Goal: Information Seeking & Learning: Check status

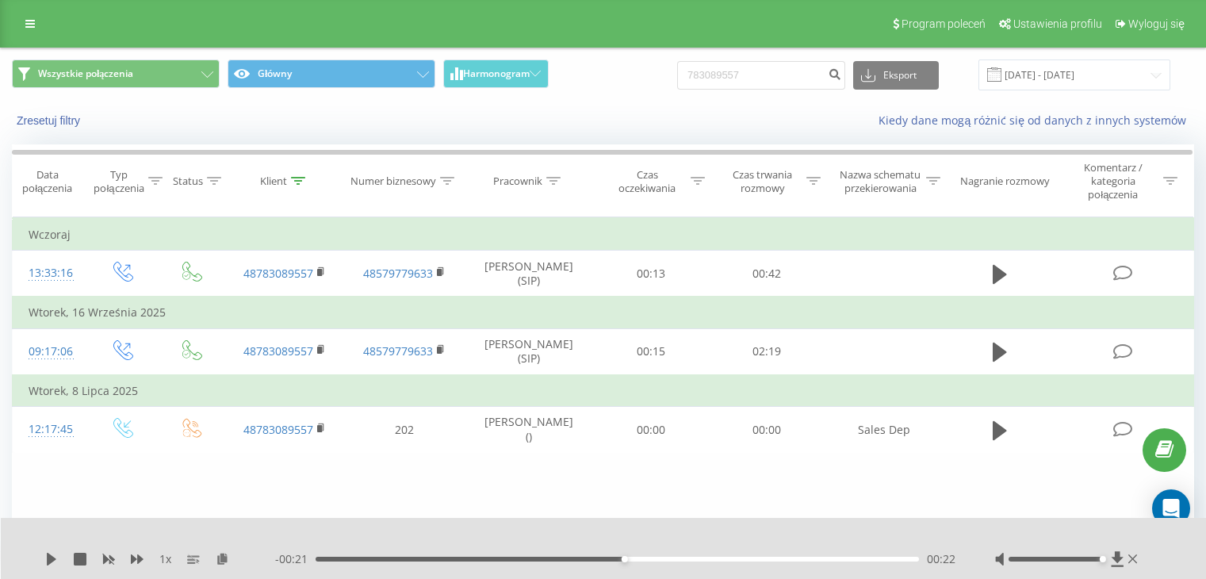
click at [797, 69] on input "783089557" at bounding box center [761, 75] width 168 height 29
type input "48505483336"
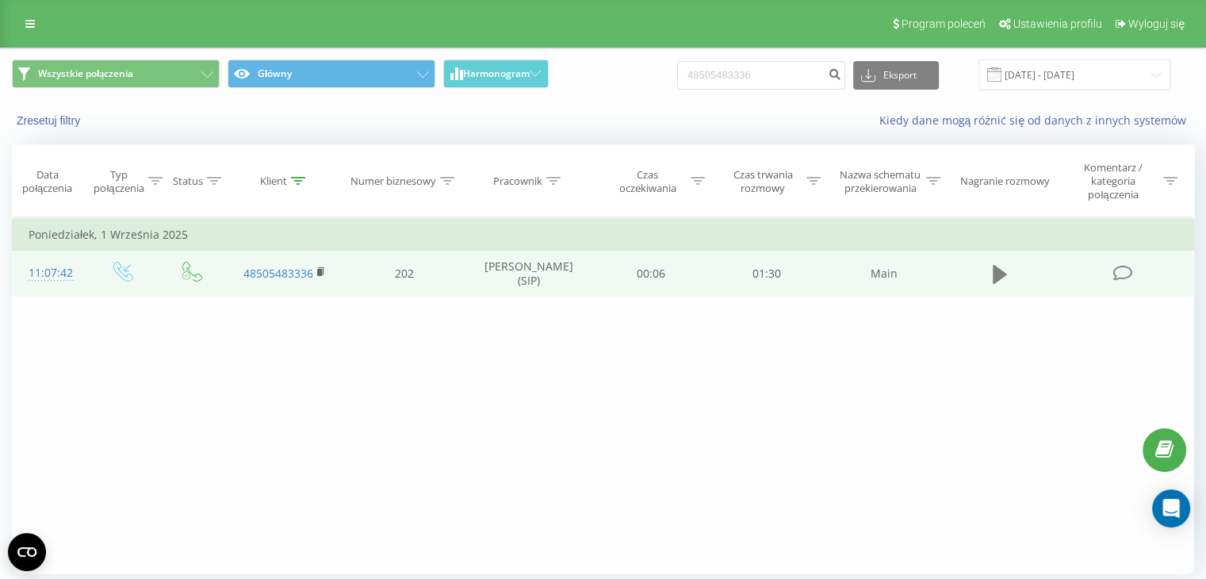
click at [1005, 274] on icon at bounding box center [1000, 274] width 14 height 22
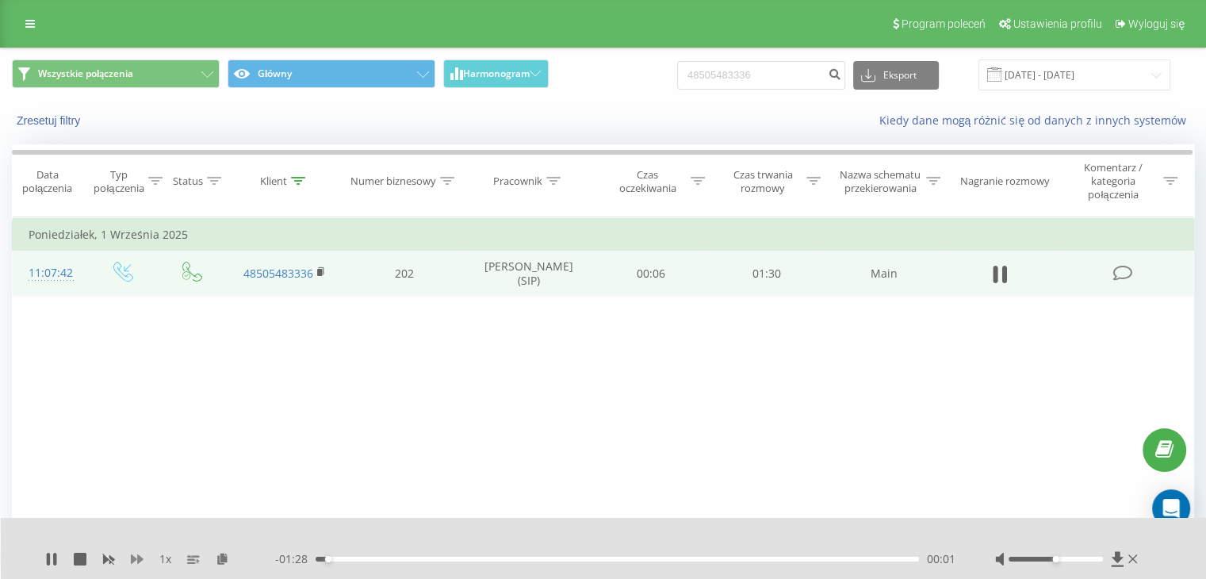
click at [133, 553] on icon at bounding box center [137, 559] width 13 height 13
click at [105, 559] on icon at bounding box center [109, 560] width 12 height 10
click at [141, 561] on icon at bounding box center [137, 559] width 13 height 13
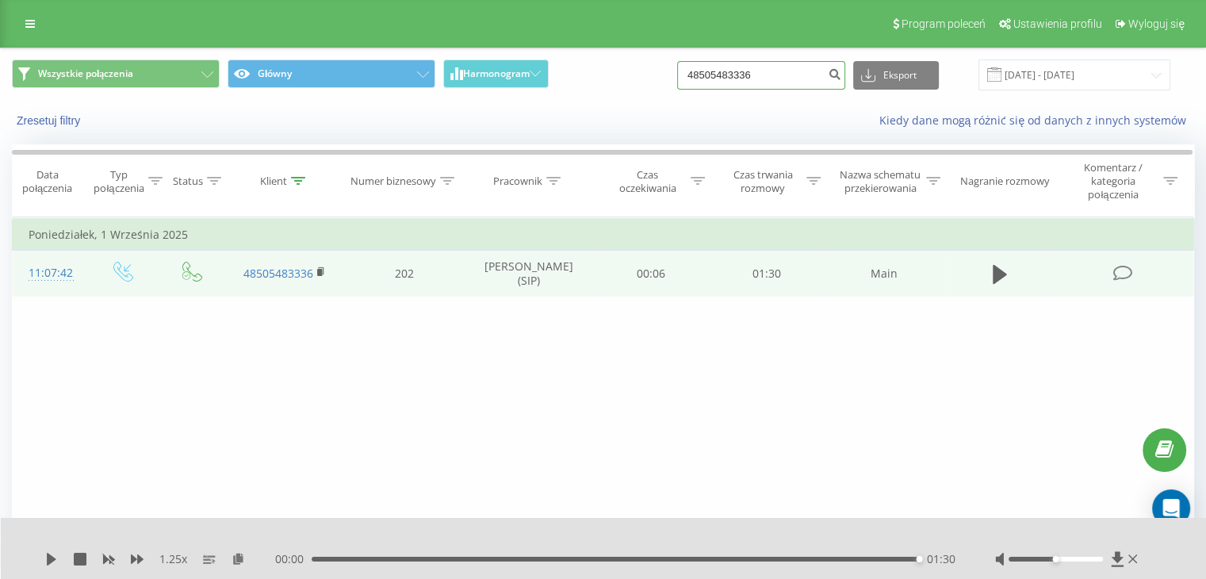
click at [780, 82] on input "48505483336" at bounding box center [761, 75] width 168 height 29
click at [778, 81] on input "48505483336" at bounding box center [761, 75] width 168 height 29
drag, startPoint x: 775, startPoint y: 80, endPoint x: 757, endPoint y: 74, distance: 18.6
click at [757, 74] on input "48505483336" at bounding box center [761, 75] width 168 height 29
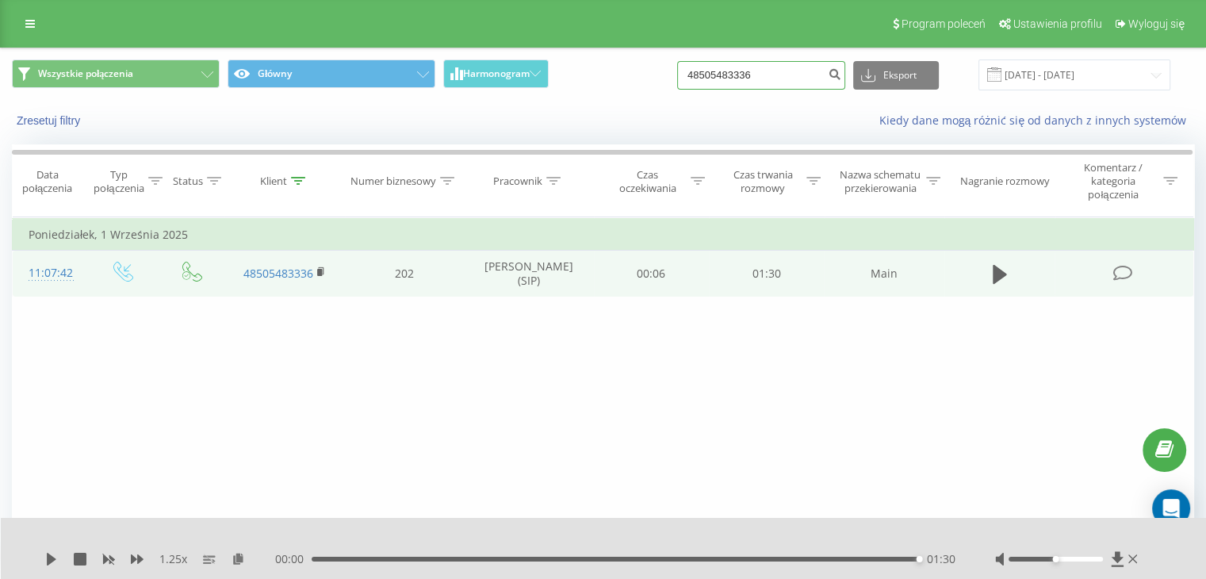
click at [757, 74] on input "48505483336" at bounding box center [761, 75] width 168 height 29
paste input "297176032"
type input "297176032"
